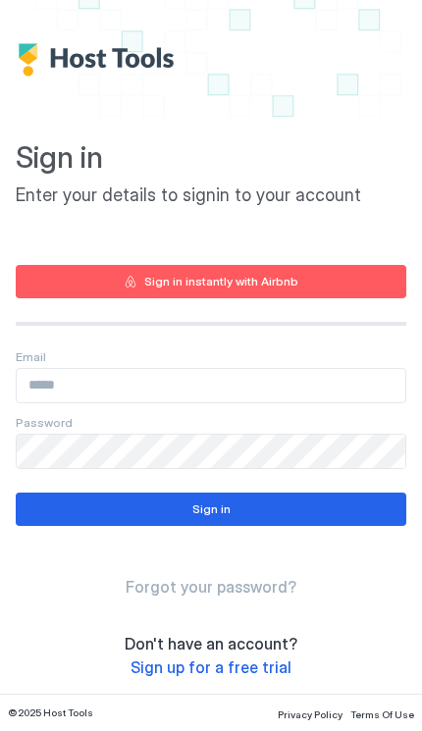
click at [55, 387] on input "Input Field" at bounding box center [211, 385] width 388 height 33
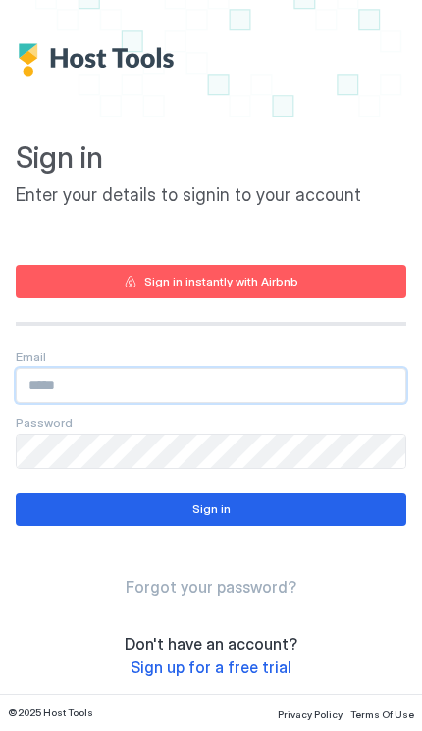
type input "**********"
click at [158, 499] on button "Sign in" at bounding box center [211, 508] width 390 height 33
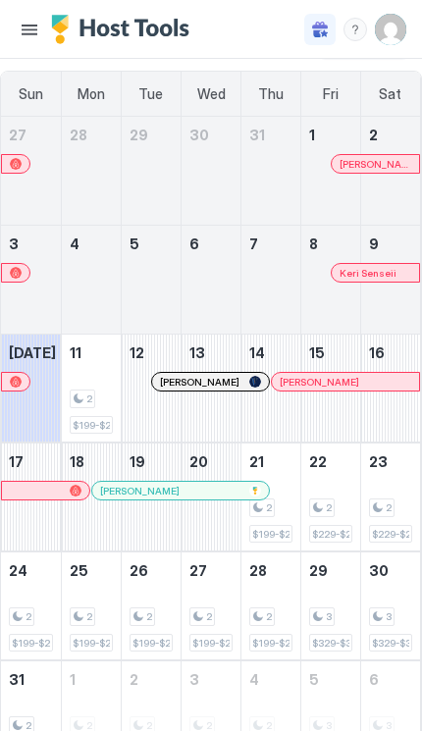
scroll to position [90, 0]
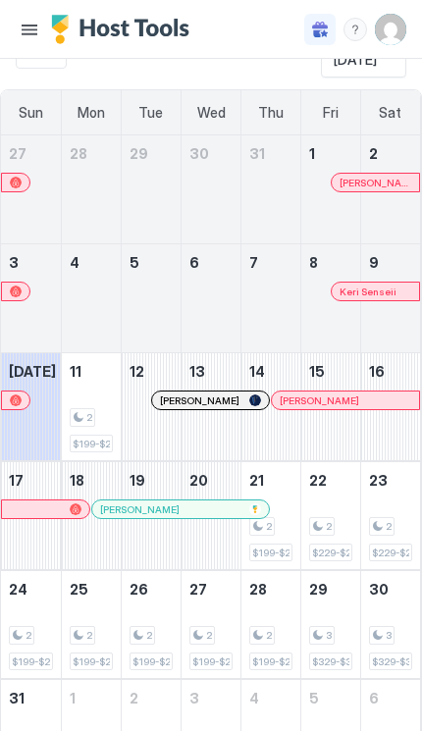
click at [31, 31] on button "Menu" at bounding box center [29, 29] width 27 height 27
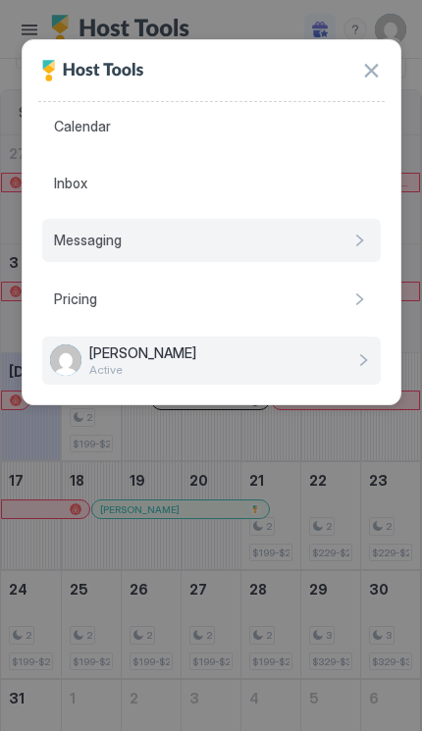
click at [80, 247] on span "Messaging" at bounding box center [88, 240] width 68 height 18
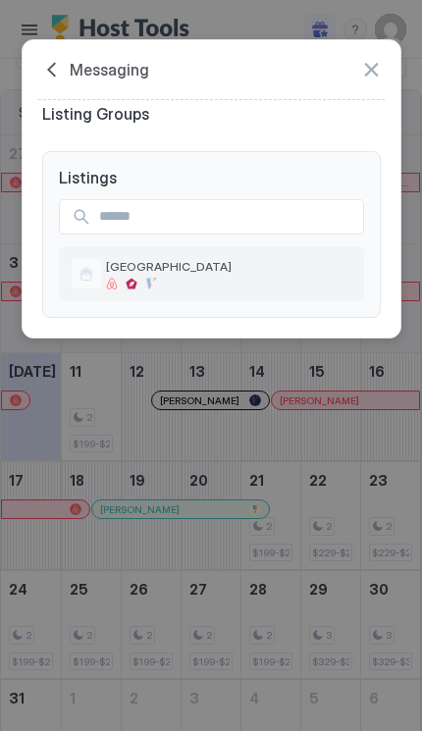
click at [199, 277] on div "[GEOGRAPHIC_DATA]" at bounding box center [211, 273] width 305 height 55
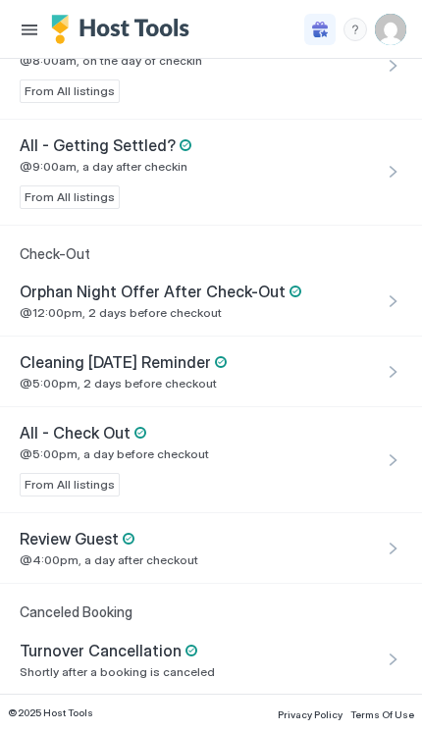
scroll to position [595, 0]
click at [80, 556] on span "@4:00pm, a day after checkout" at bounding box center [109, 560] width 178 height 15
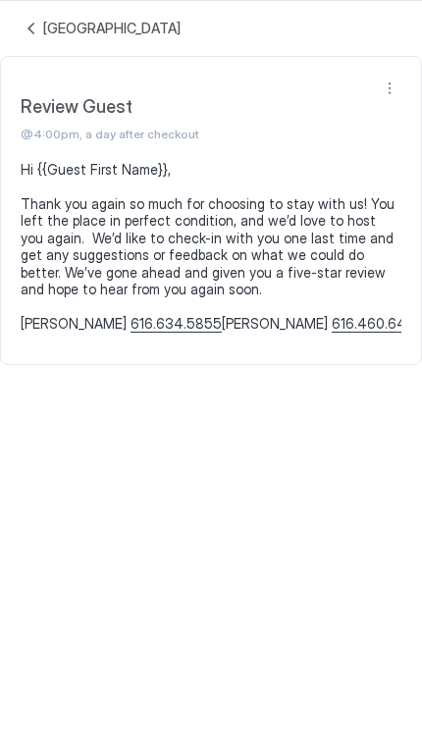
click at [379, 108] on div "Review Guest @4:00pm, a day after checkout" at bounding box center [211, 109] width 420 height 104
click at [392, 92] on button "More options" at bounding box center [390, 88] width 24 height 24
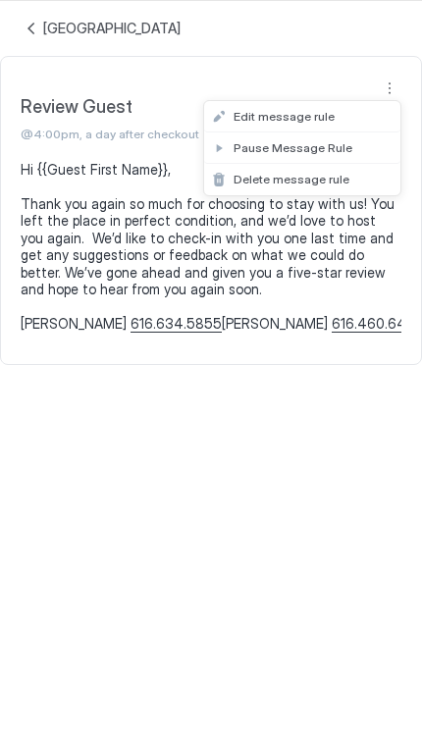
click at [232, 121] on div "Edit message rule" at bounding box center [273, 116] width 123 height 15
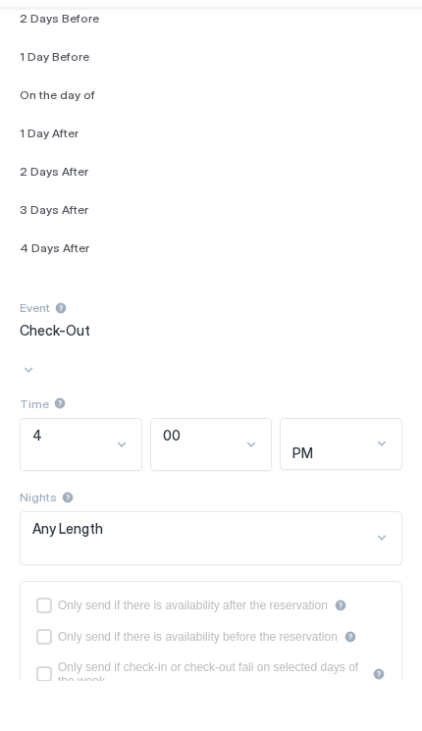
scroll to position [3030, 0]
click at [81, 213] on div "2 Days After" at bounding box center [211, 220] width 382 height 15
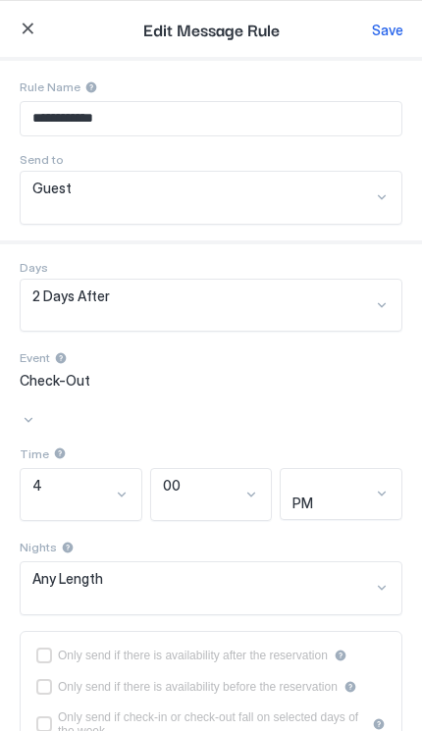
scroll to position [0, 0]
click at [382, 25] on div "Save" at bounding box center [387, 30] width 31 height 21
